Goal: Task Accomplishment & Management: Manage account settings

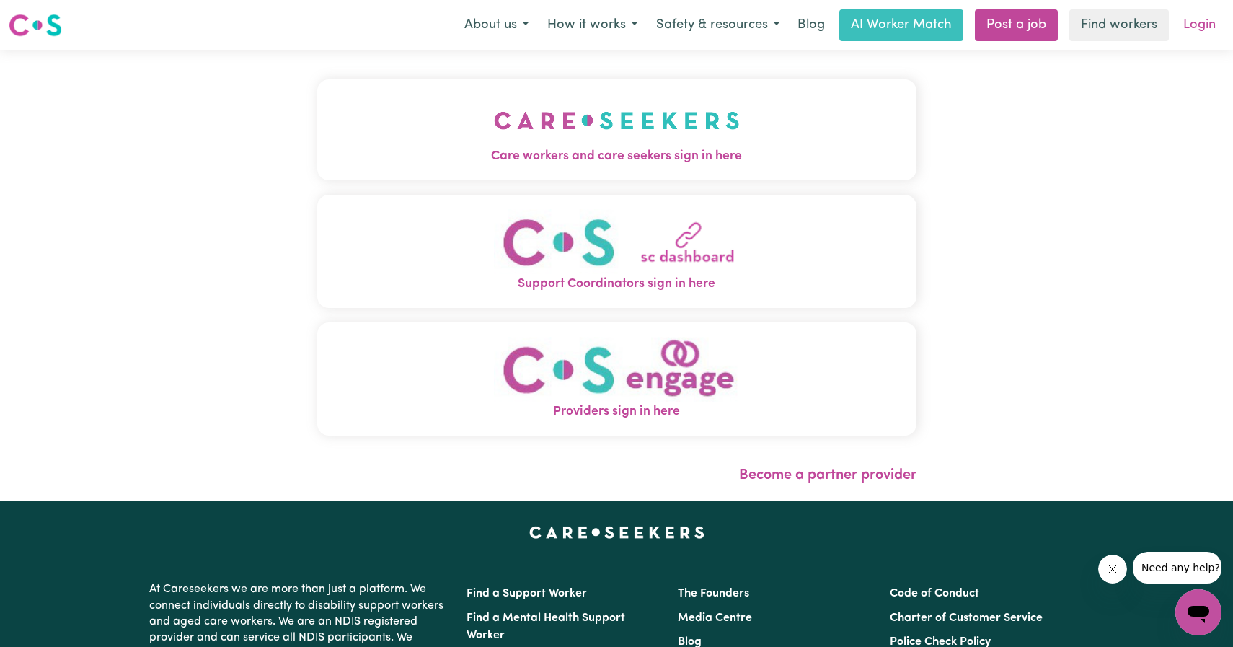
click at [1215, 9] on link "Login" at bounding box center [1200, 25] width 50 height 32
click at [1206, 26] on link "Login" at bounding box center [1200, 25] width 50 height 32
click at [1190, 21] on link "Login" at bounding box center [1200, 25] width 50 height 32
click at [1191, 29] on link "Login" at bounding box center [1200, 25] width 50 height 32
click at [1132, 97] on div "Care workers and care seekers sign in here Support Coordinators sign in here Pr…" at bounding box center [616, 275] width 1233 height 450
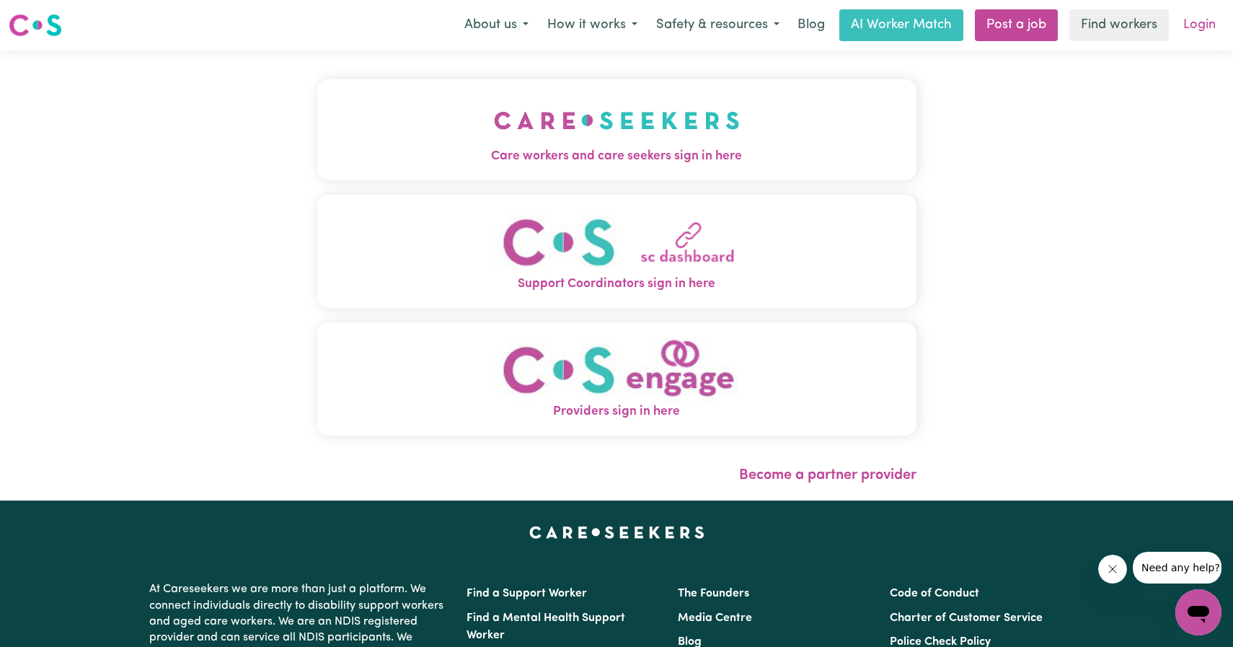
click at [1194, 31] on link "Login" at bounding box center [1200, 25] width 50 height 32
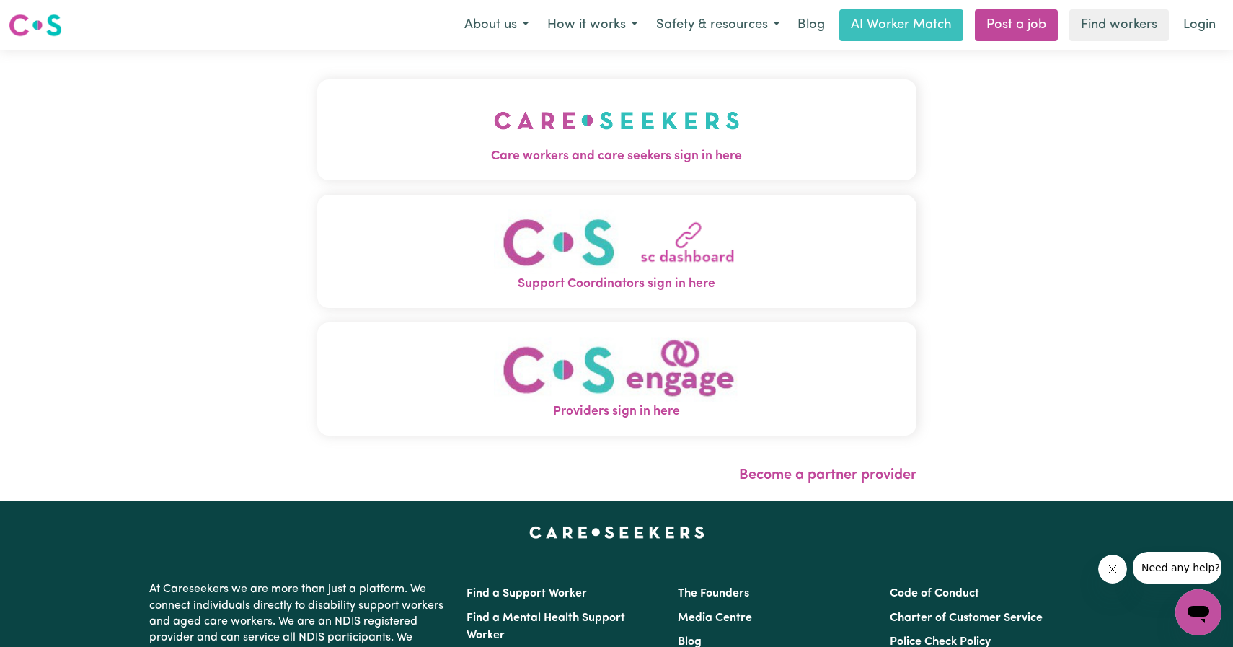
click at [569, 136] on img "Care workers and care seekers sign in here" at bounding box center [617, 120] width 246 height 53
click at [645, 396] on img "Providers sign in here" at bounding box center [617, 370] width 246 height 66
